Goal: Information Seeking & Learning: Learn about a topic

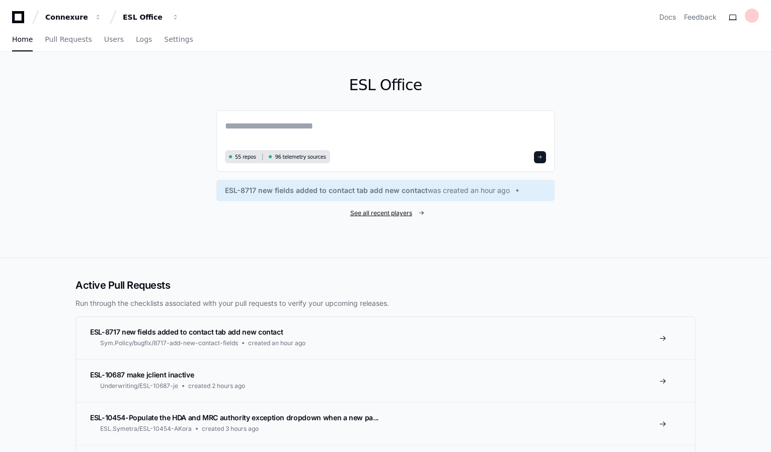
click at [375, 213] on span "See all recent players" at bounding box center [381, 213] width 62 height 8
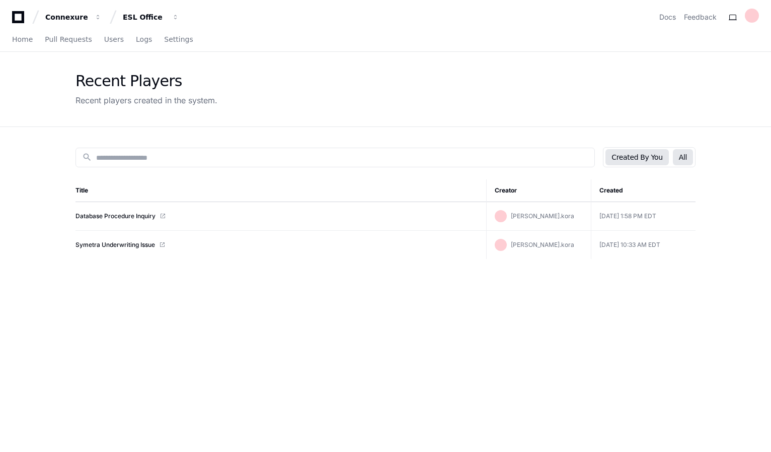
click at [681, 154] on button "All" at bounding box center [683, 157] width 20 height 16
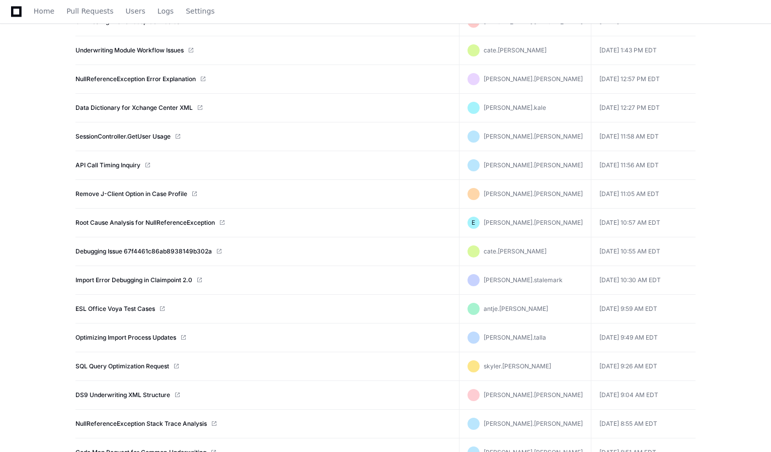
scroll to position [302, 0]
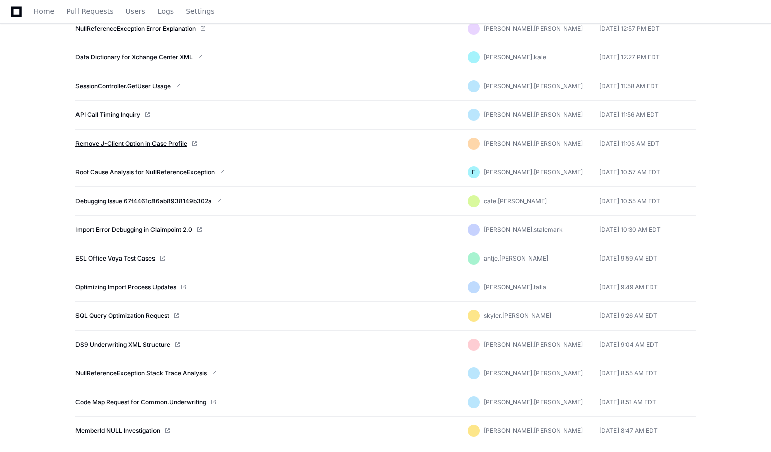
click at [148, 143] on link "Remove J-Client Option in Case Profile" at bounding box center [132, 143] width 112 height 8
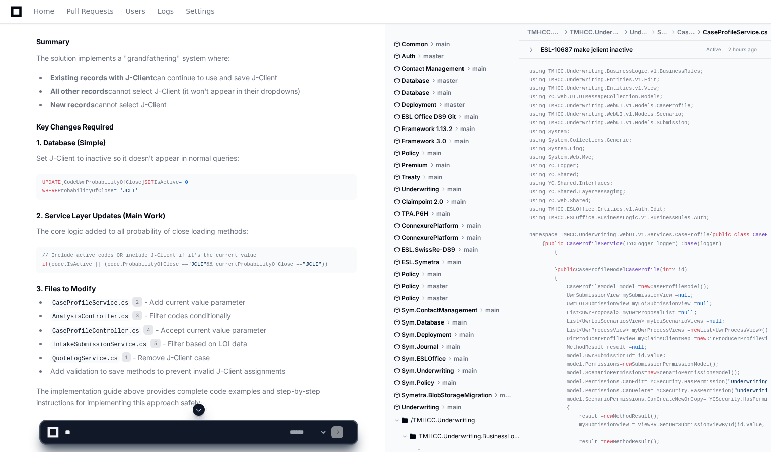
scroll to position [1929, 0]
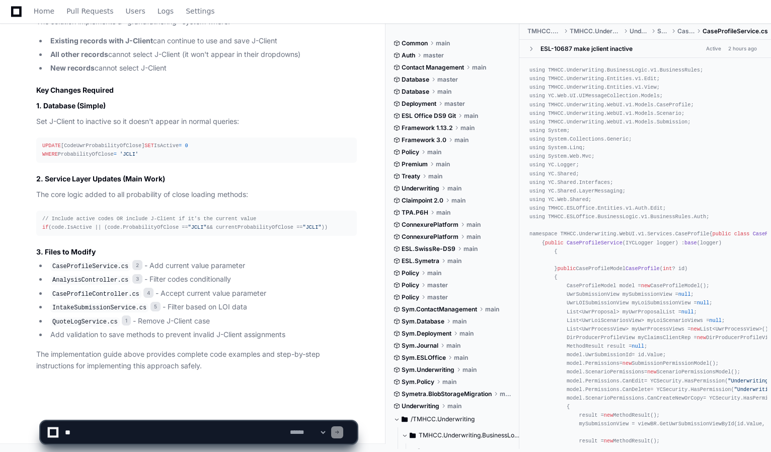
click at [69, 269] on code "CaseProfileService.cs" at bounding box center [90, 266] width 80 height 9
click at [168, 269] on li "CaseProfileService.cs 2 - Add current value parameter" at bounding box center [202, 266] width 310 height 12
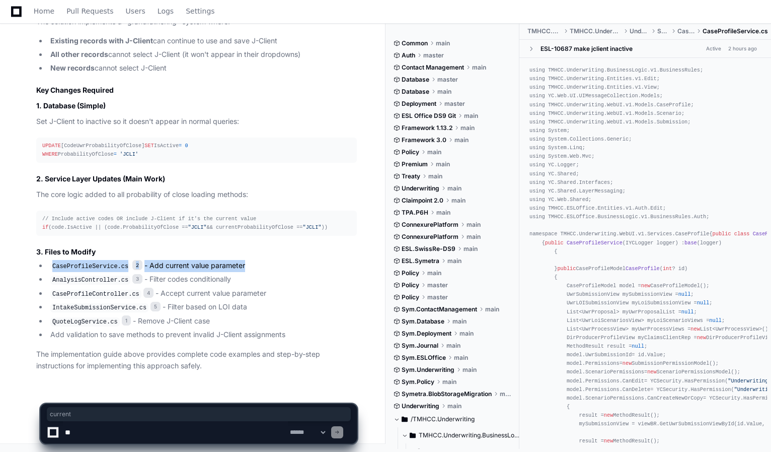
click at [168, 269] on li "CaseProfileService.cs 2 - Add current value parameter" at bounding box center [202, 266] width 310 height 12
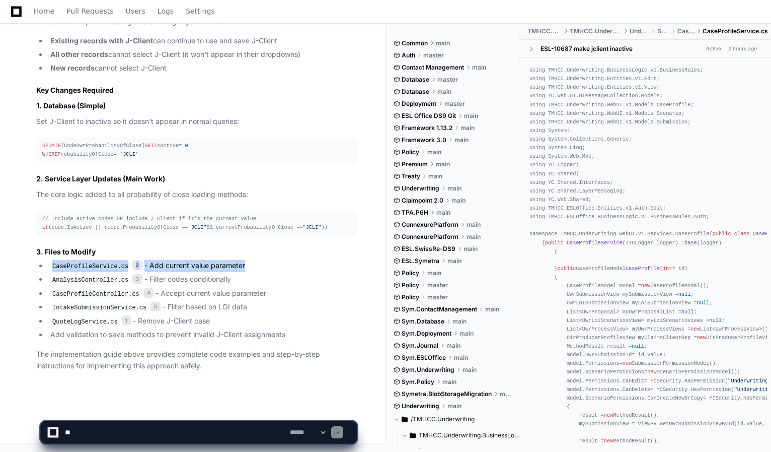
click at [88, 302] on li "IntakeSubmissionService.cs 5 - Filter based on LOI data" at bounding box center [202, 307] width 310 height 12
click at [76, 283] on code "AnalysisController.cs" at bounding box center [90, 279] width 80 height 9
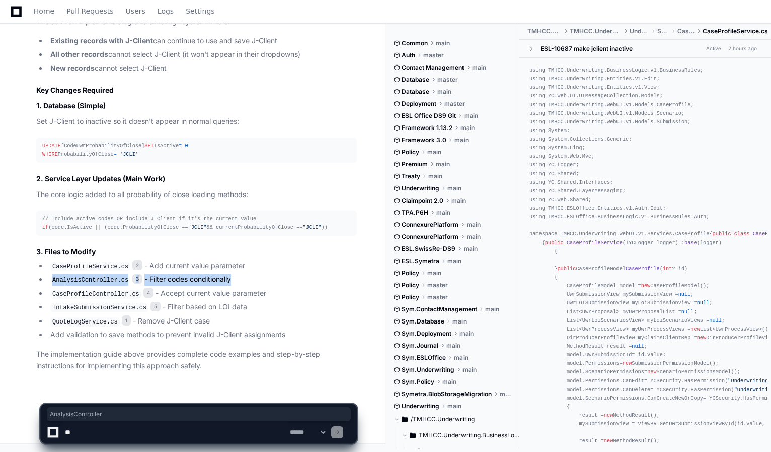
click at [76, 283] on code "AnalysisController.cs" at bounding box center [90, 279] width 80 height 9
click at [74, 285] on code "AnalysisController.cs" at bounding box center [90, 279] width 80 height 9
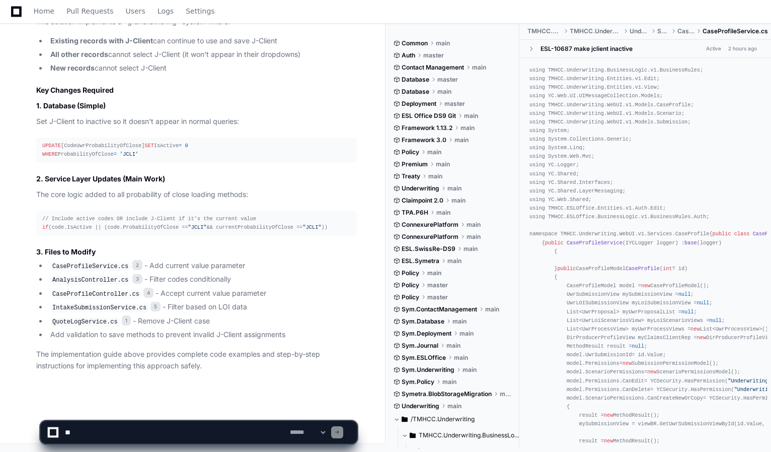
click at [73, 269] on code "CaseProfileService.cs" at bounding box center [90, 266] width 80 height 9
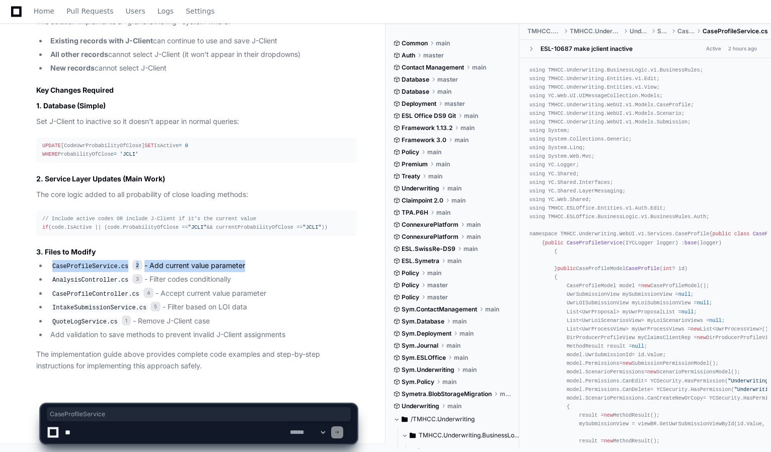
click at [73, 269] on code "CaseProfileService.cs" at bounding box center [90, 266] width 80 height 9
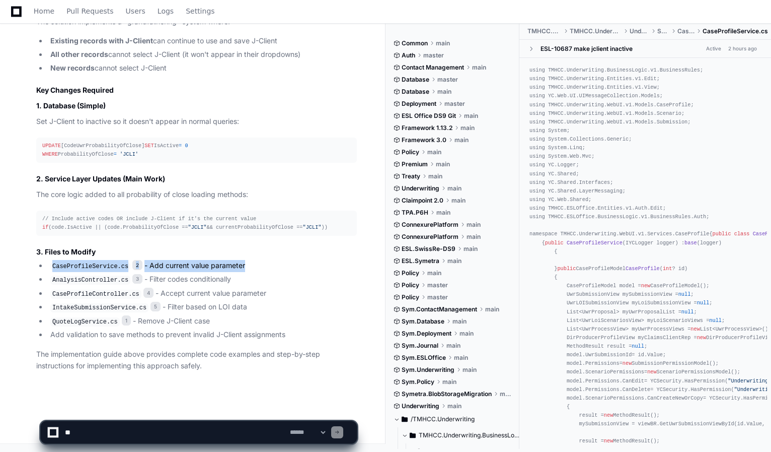
click at [340, 433] on span at bounding box center [337, 432] width 5 height 5
click at [115, 331] on li "Add validation to save methods to prevent invalid J-Client assignments" at bounding box center [202, 335] width 310 height 12
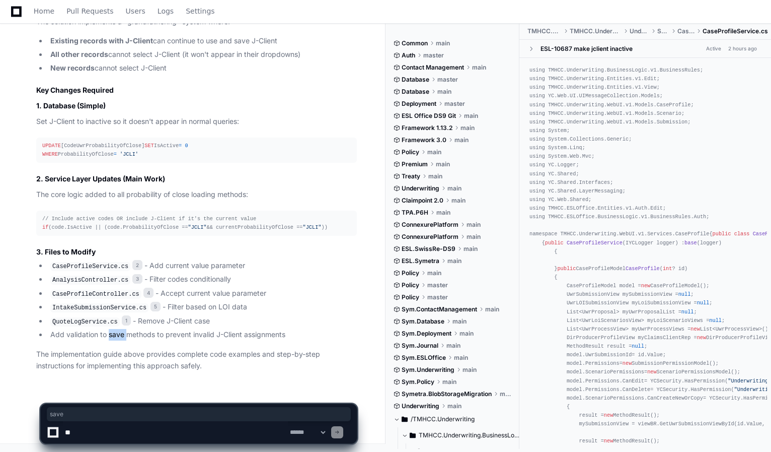
click at [115, 331] on li "Add validation to save methods to prevent invalid J-Client assignments" at bounding box center [202, 335] width 310 height 12
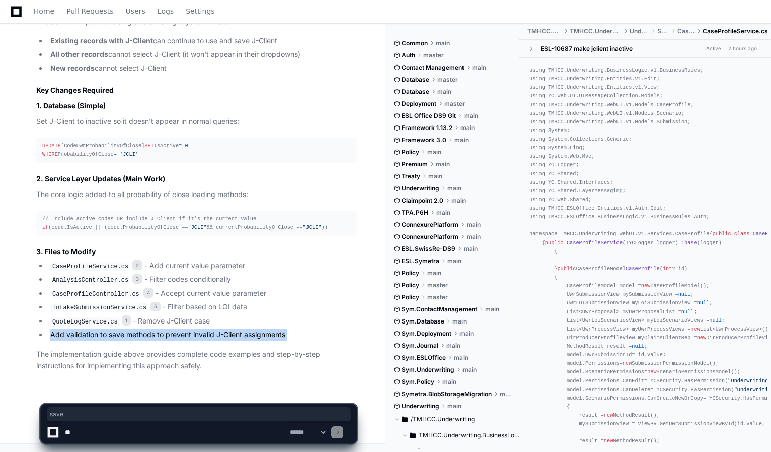
click at [115, 331] on li "Add validation to save methods to prevent invalid J-Client assignments" at bounding box center [202, 335] width 310 height 12
